Goal: Task Accomplishment & Management: Manage account settings

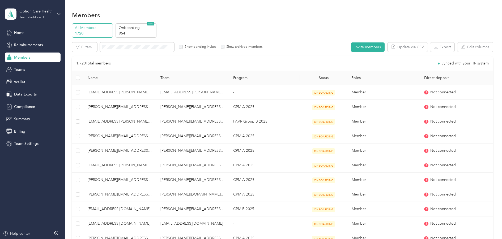
click at [60, 14] on icon at bounding box center [58, 14] width 3 height 2
click at [27, 69] on div "Log out" at bounding box center [91, 67] width 165 height 9
